Goal: Navigation & Orientation: Find specific page/section

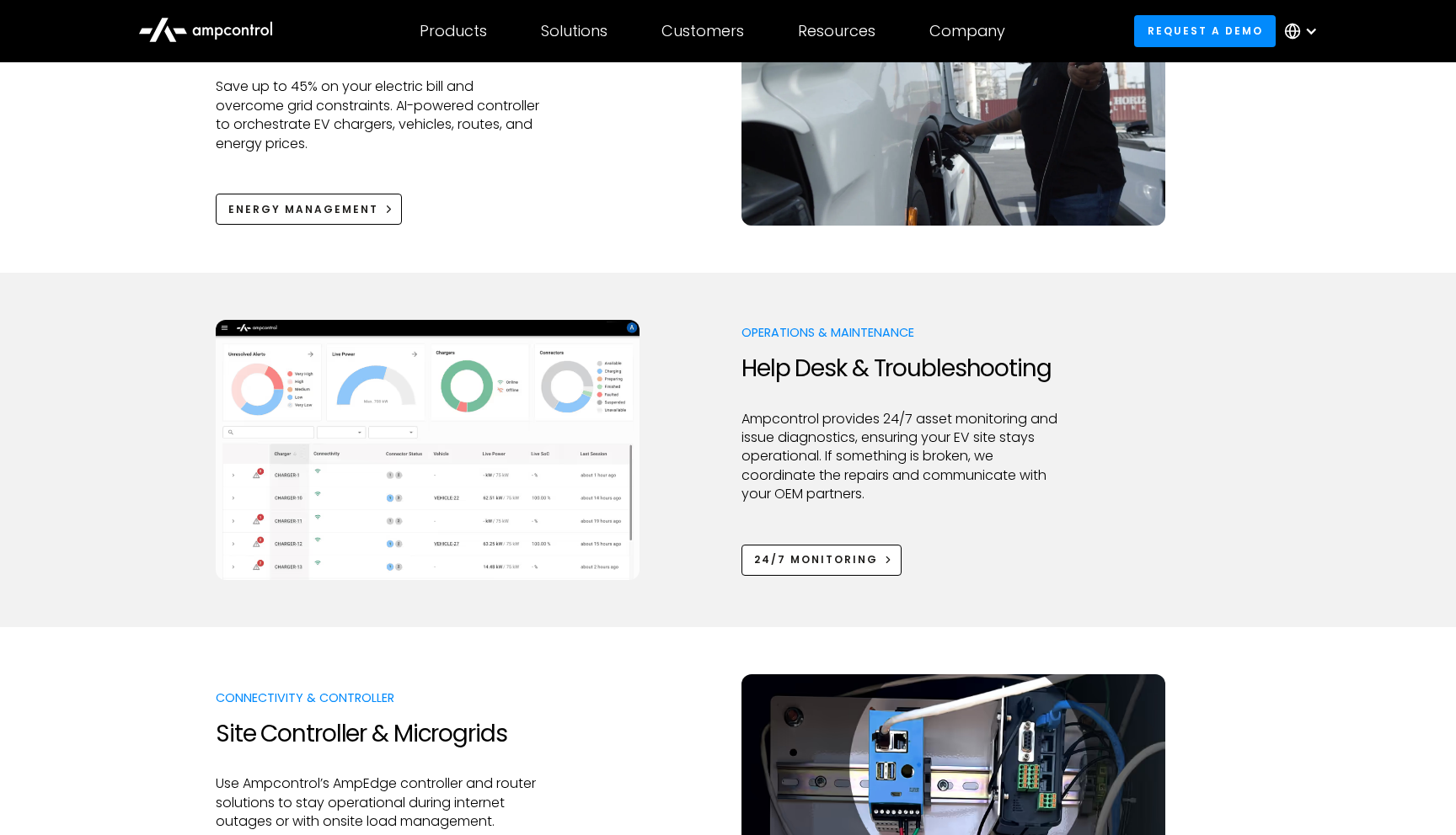
scroll to position [1422, 0]
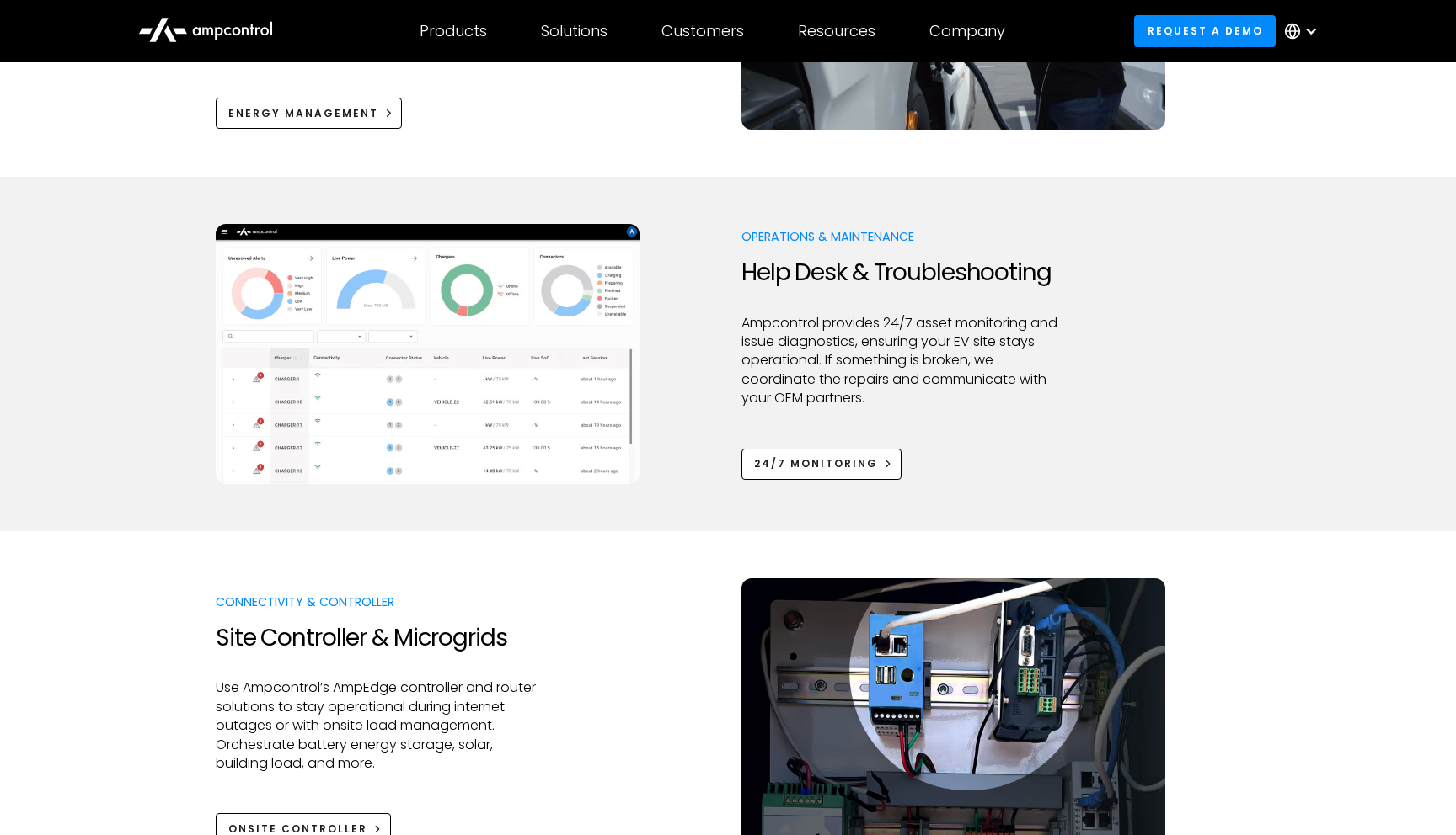
click at [1313, 32] on div at bounding box center [1311, 31] width 13 height 13
click at [1288, 103] on link "German" at bounding box center [1294, 111] width 53 height 19
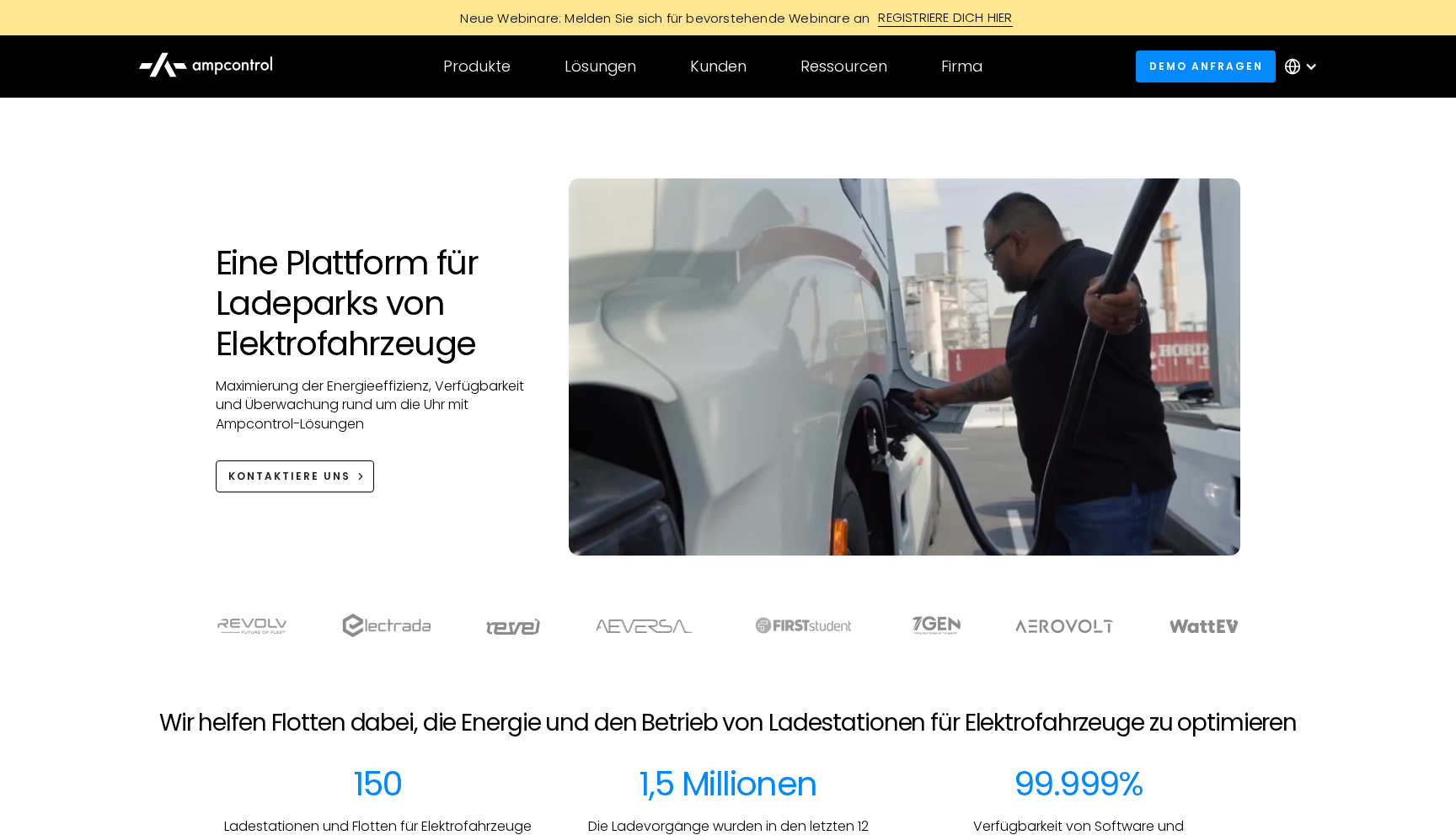
click at [1295, 50] on div at bounding box center [1305, 66] width 59 height 51
click at [1285, 120] on link "English" at bounding box center [1289, 114] width 45 height 19
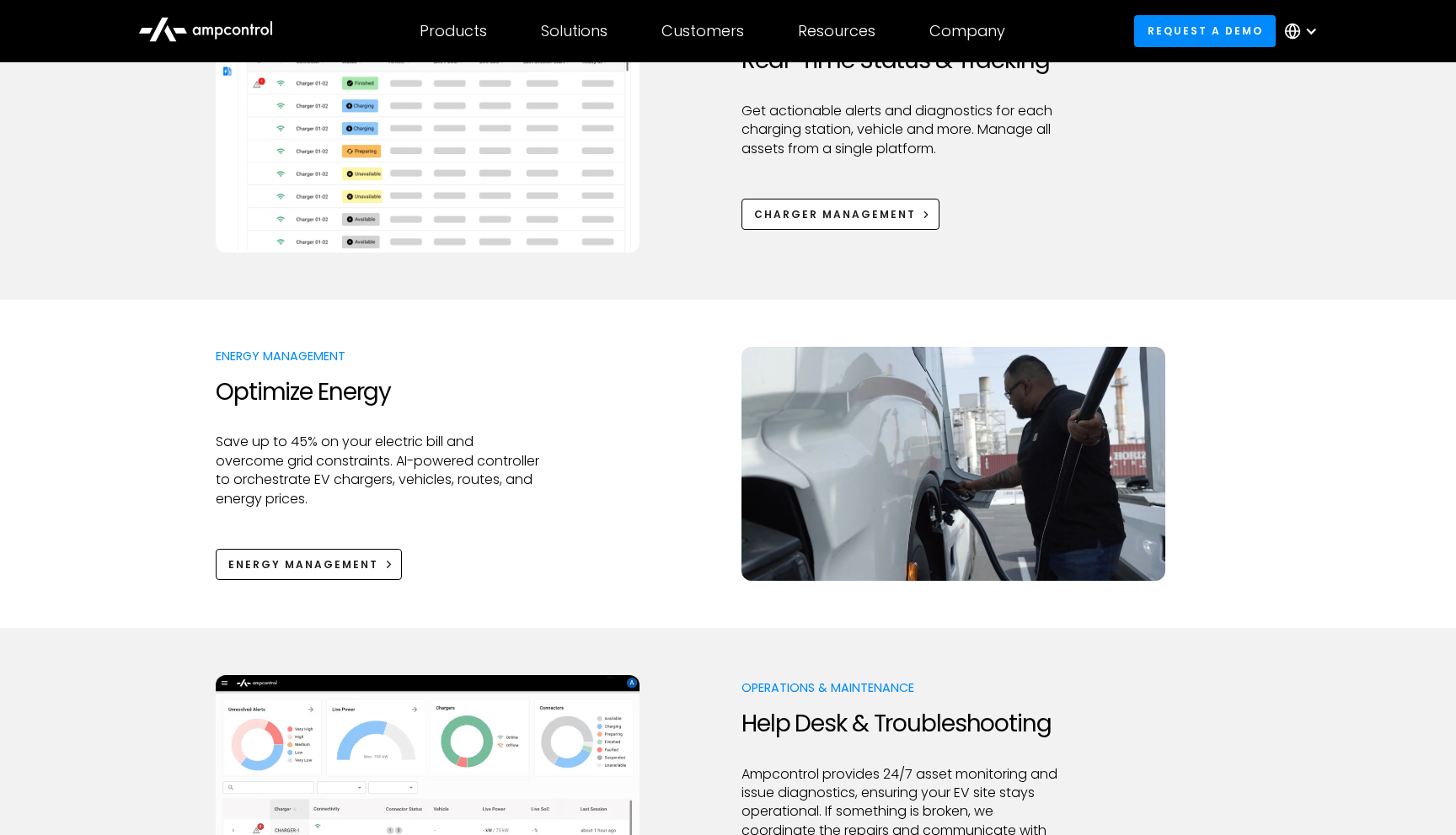
scroll to position [998, 0]
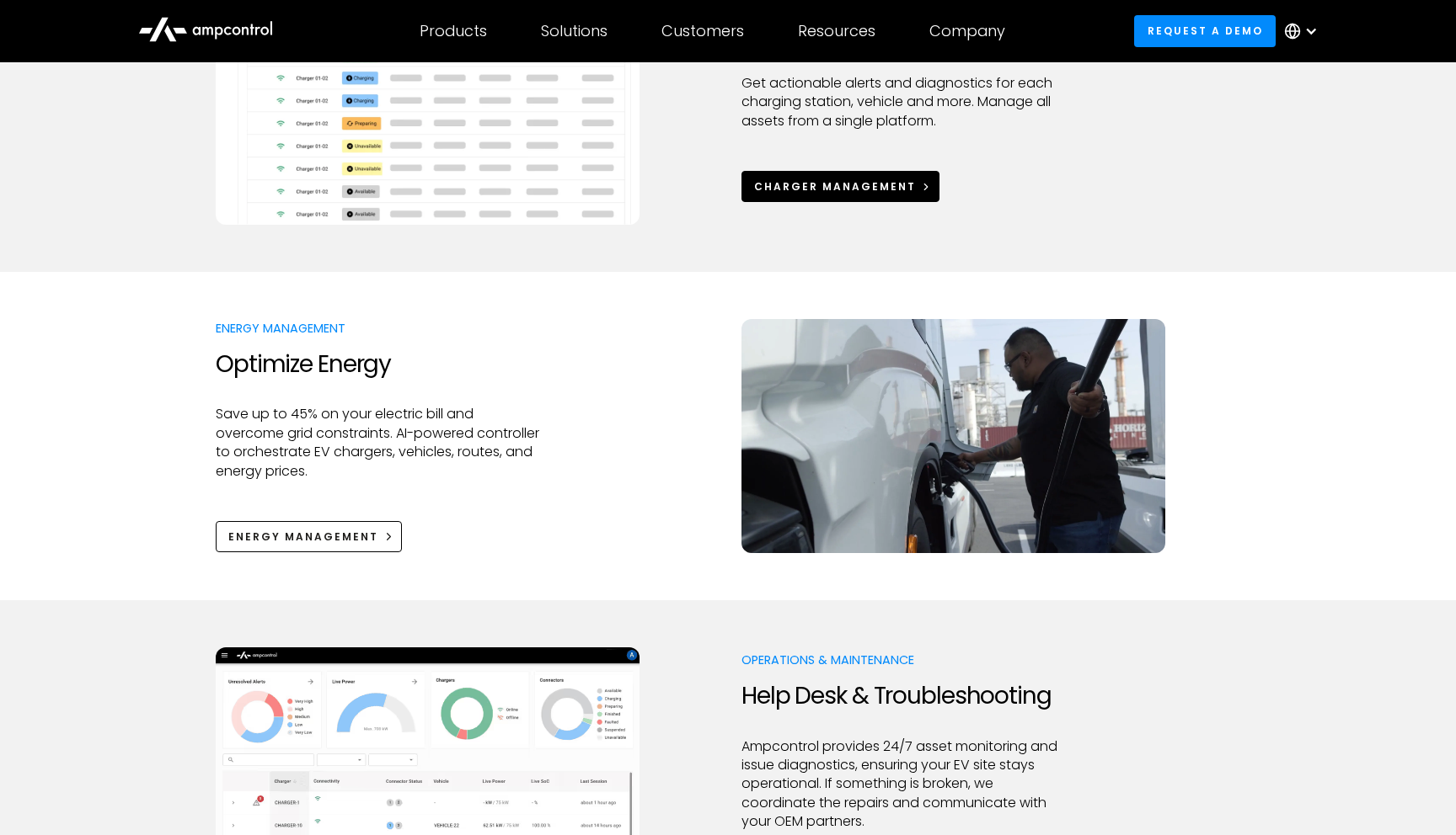
click at [920, 191] on icon at bounding box center [926, 187] width 11 height 11
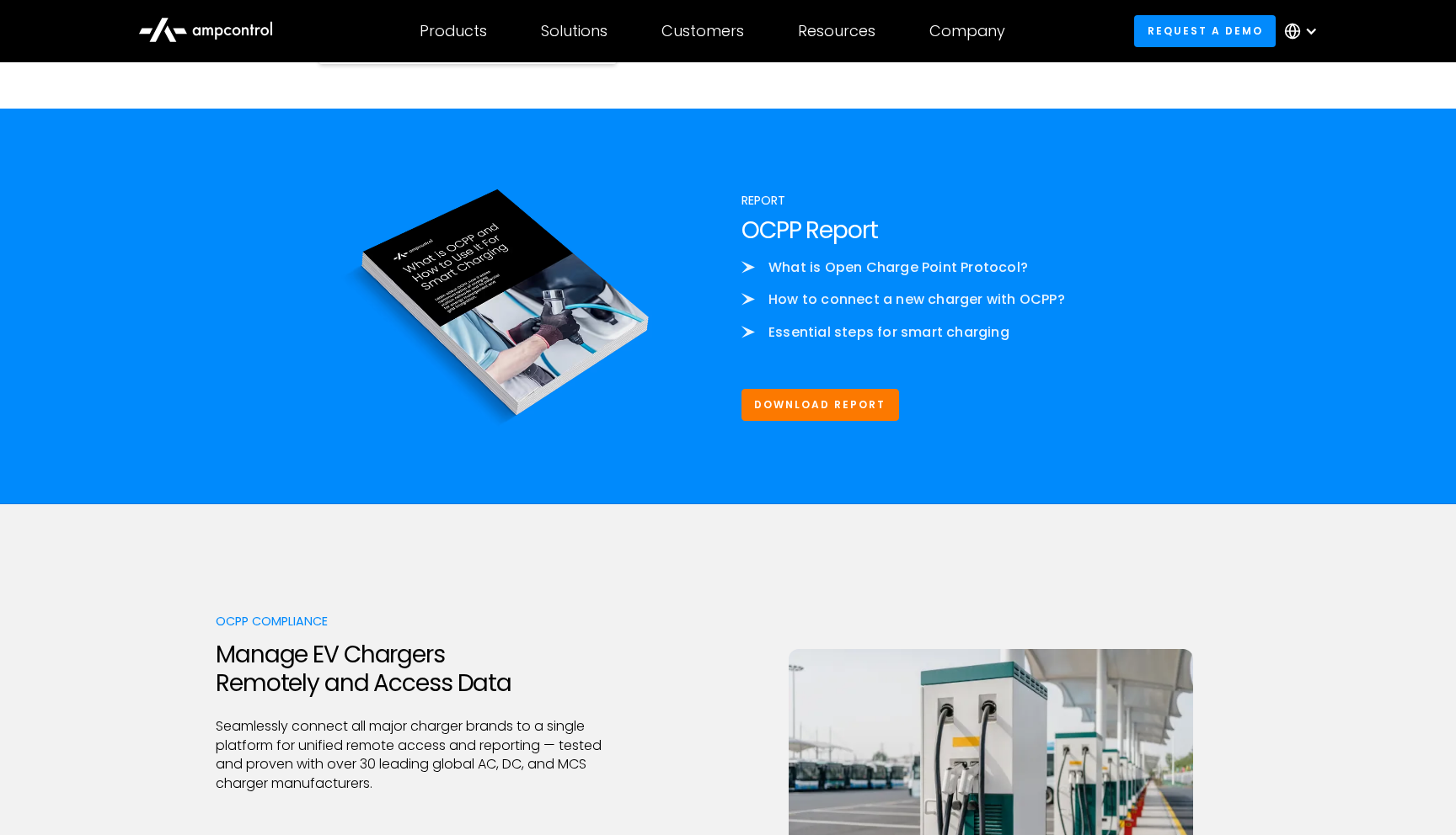
scroll to position [1931, 0]
